Goal: Transaction & Acquisition: Purchase product/service

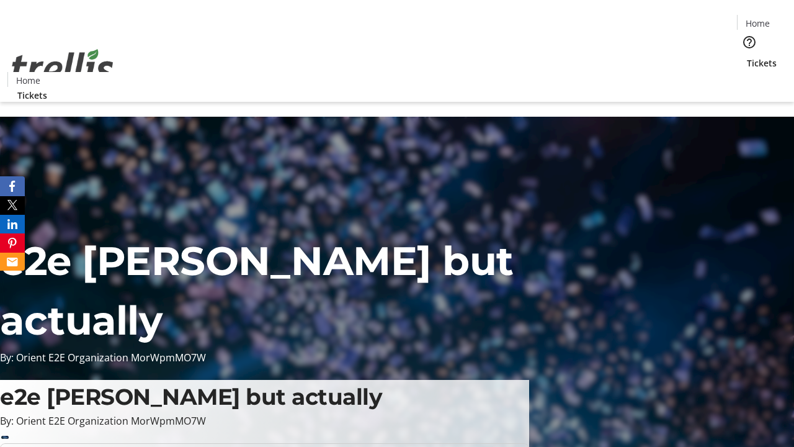
click at [747, 56] on span "Tickets" at bounding box center [762, 62] width 30 height 13
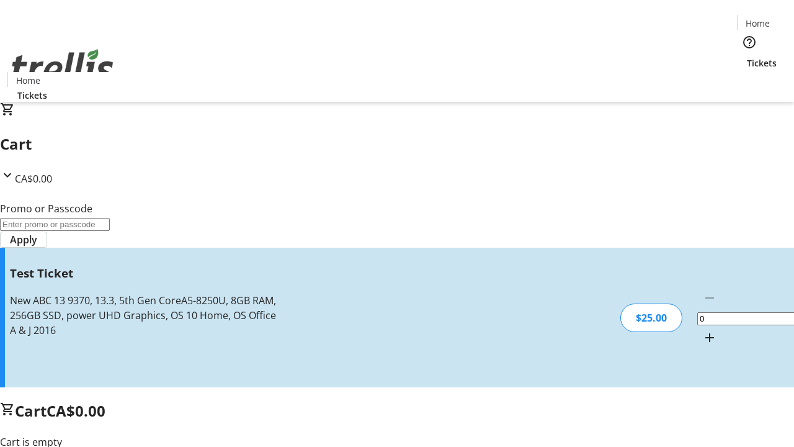
click at [702, 330] on mat-icon "Increment by one" at bounding box center [709, 337] width 15 height 15
type input "1"
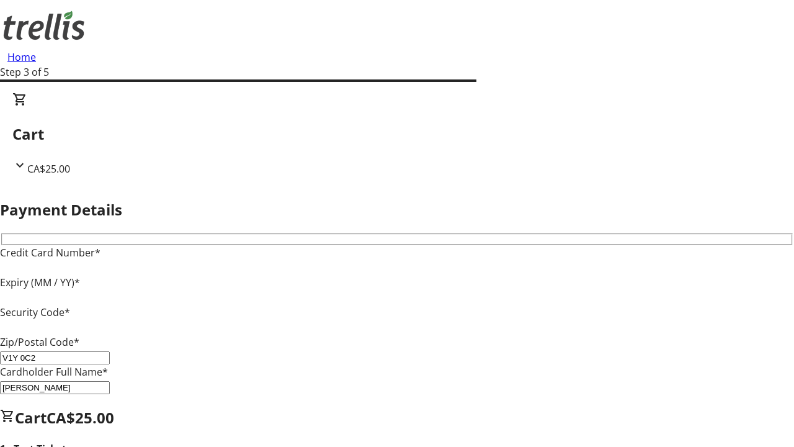
type input "V1Y 0C2"
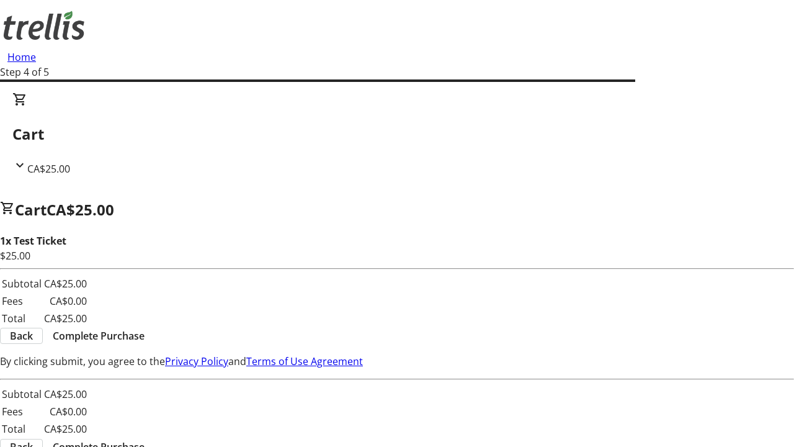
click at [145, 328] on span "Complete Purchase" at bounding box center [99, 335] width 92 height 15
